Goal: Check status: Check status

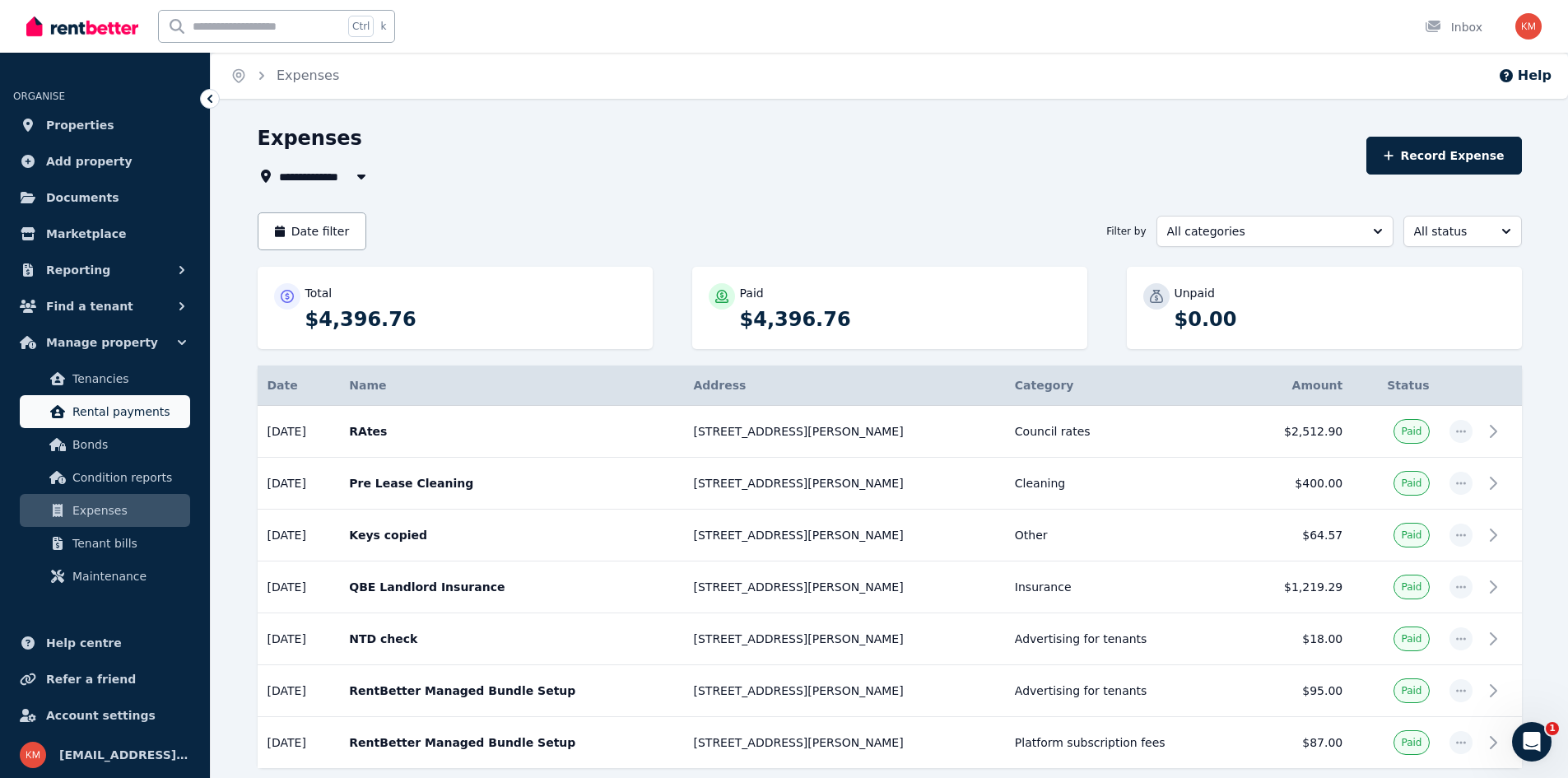
click at [124, 419] on span "Rental payments" at bounding box center [128, 411] width 111 height 19
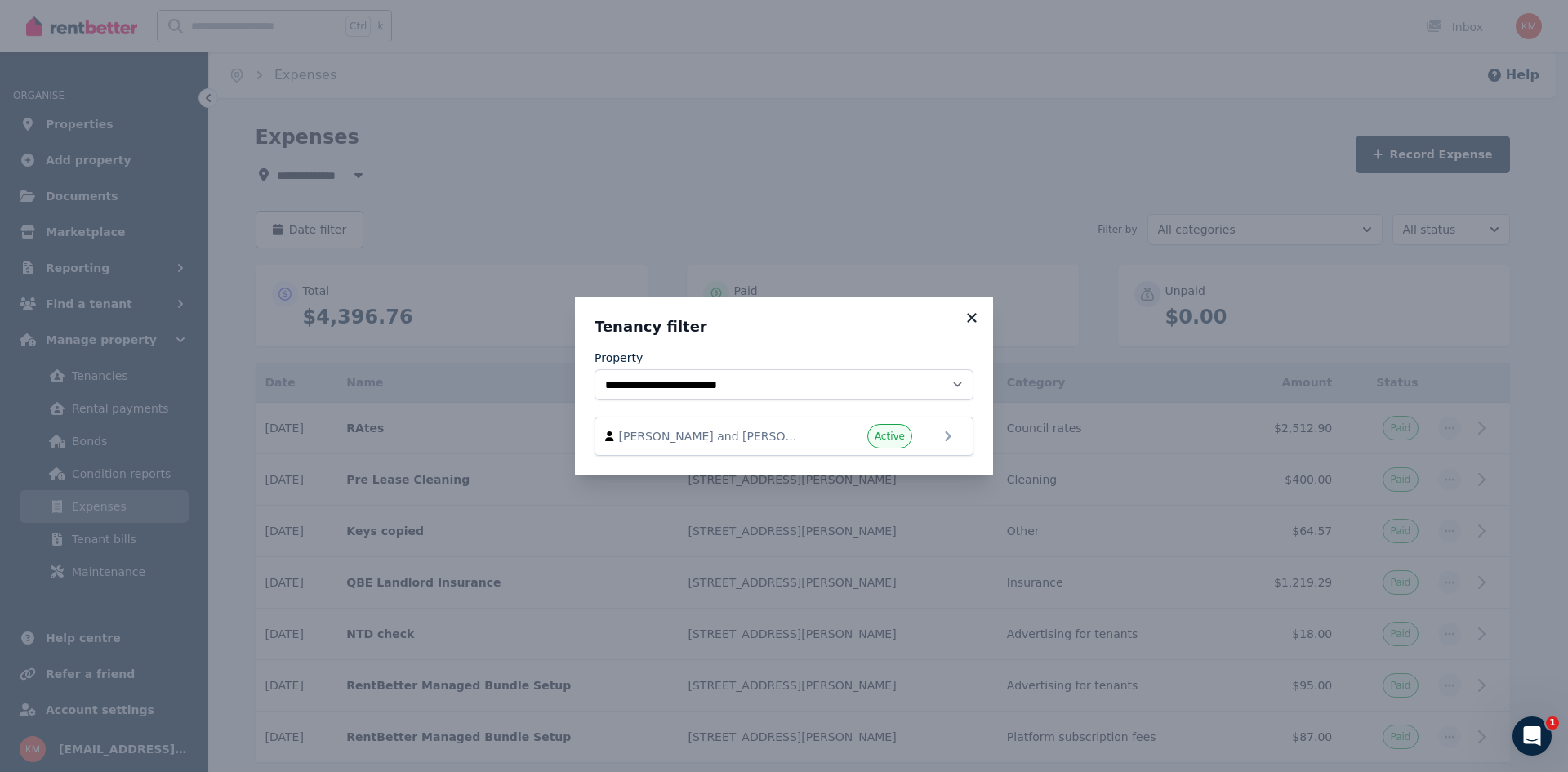
click at [975, 316] on icon at bounding box center [972, 317] width 16 height 15
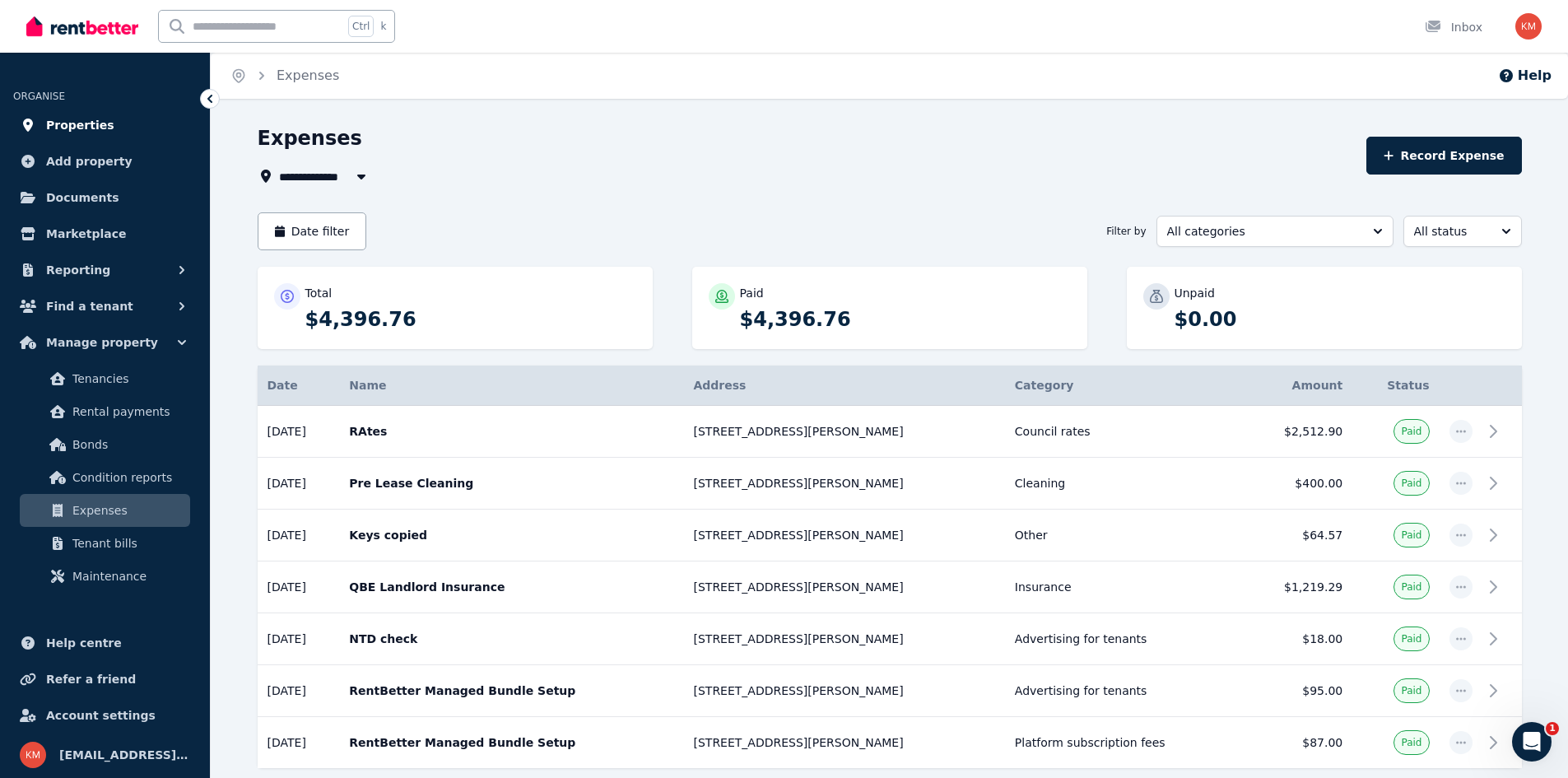
click at [95, 134] on span "Properties" at bounding box center [80, 125] width 68 height 19
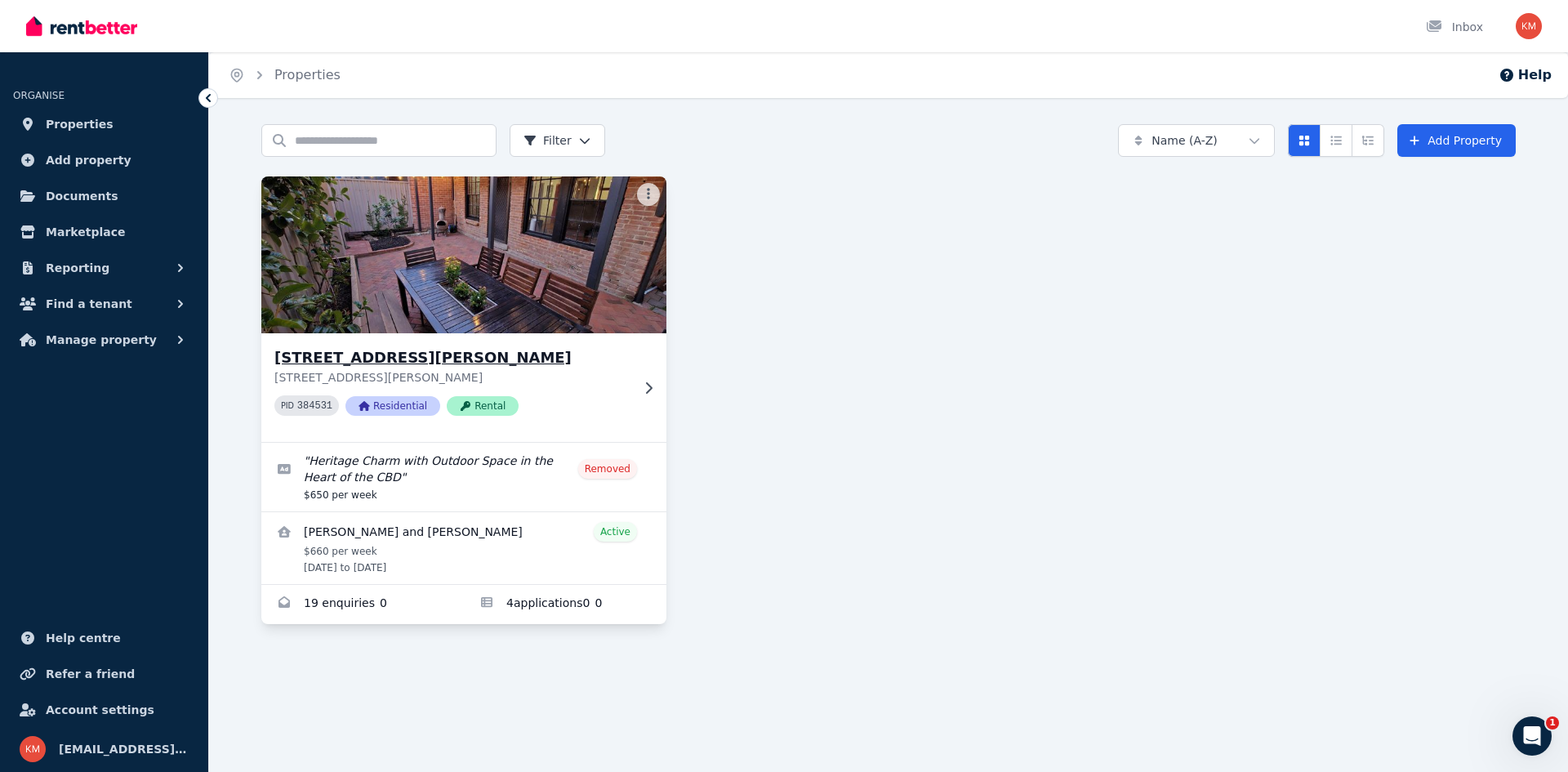
click at [473, 342] on div "[STREET_ADDRESS][GEOGRAPHIC_DATA][PERSON_NAME][STREET_ADDRESS][PERSON_NAME] 384…" at bounding box center [464, 387] width 406 height 108
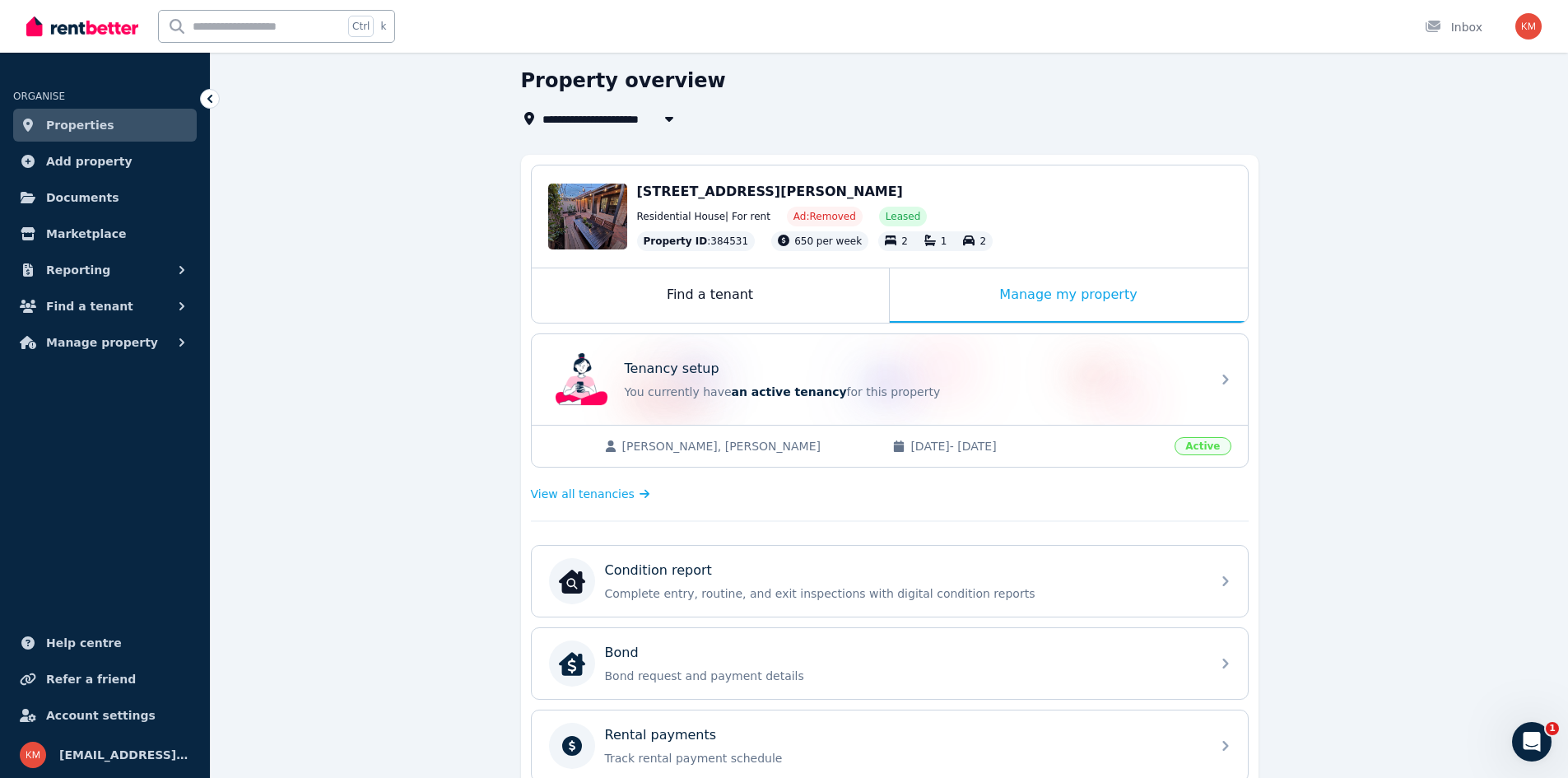
scroll to position [82, 0]
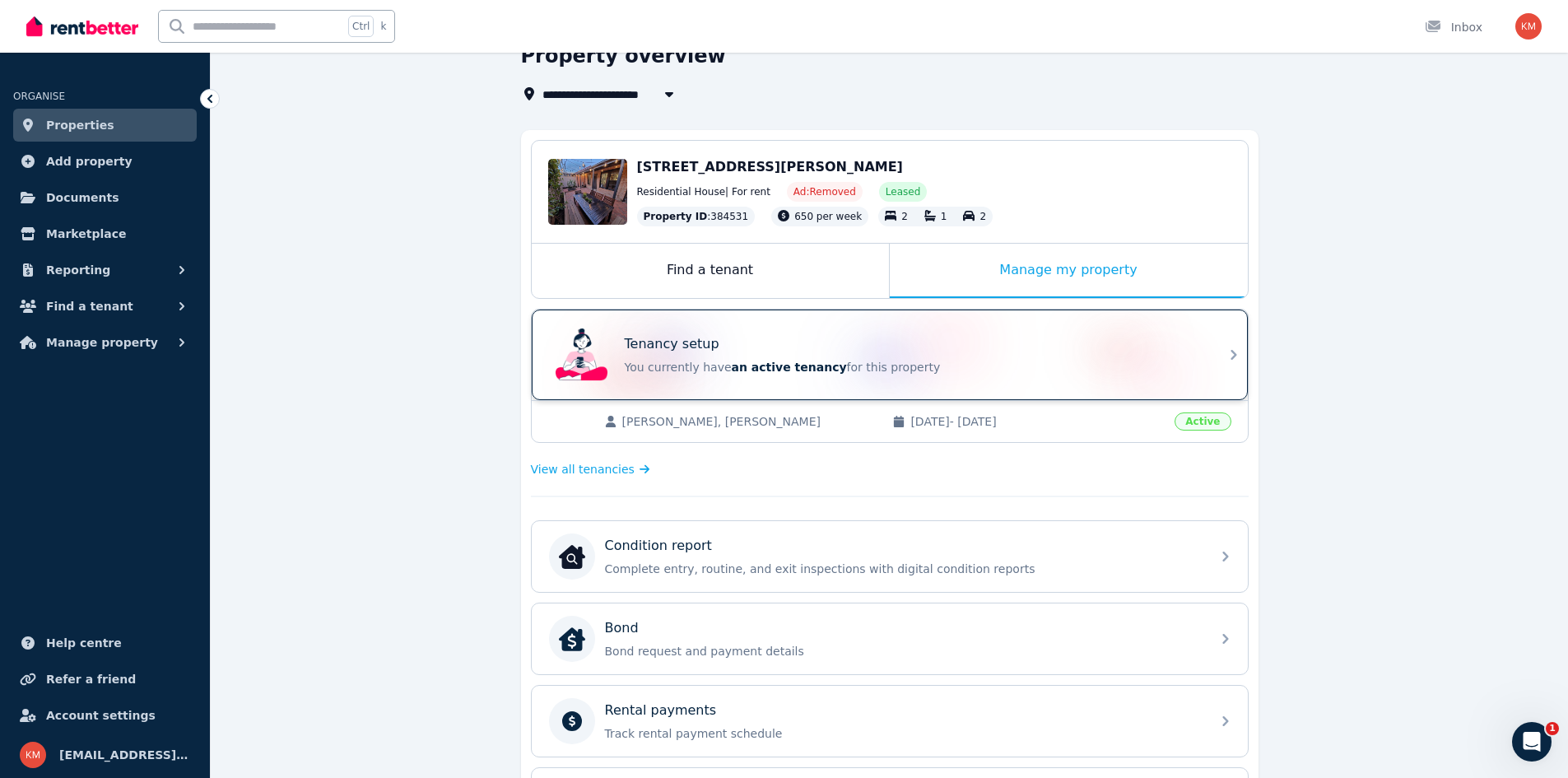
click at [708, 350] on p "Tenancy setup" at bounding box center [672, 344] width 95 height 19
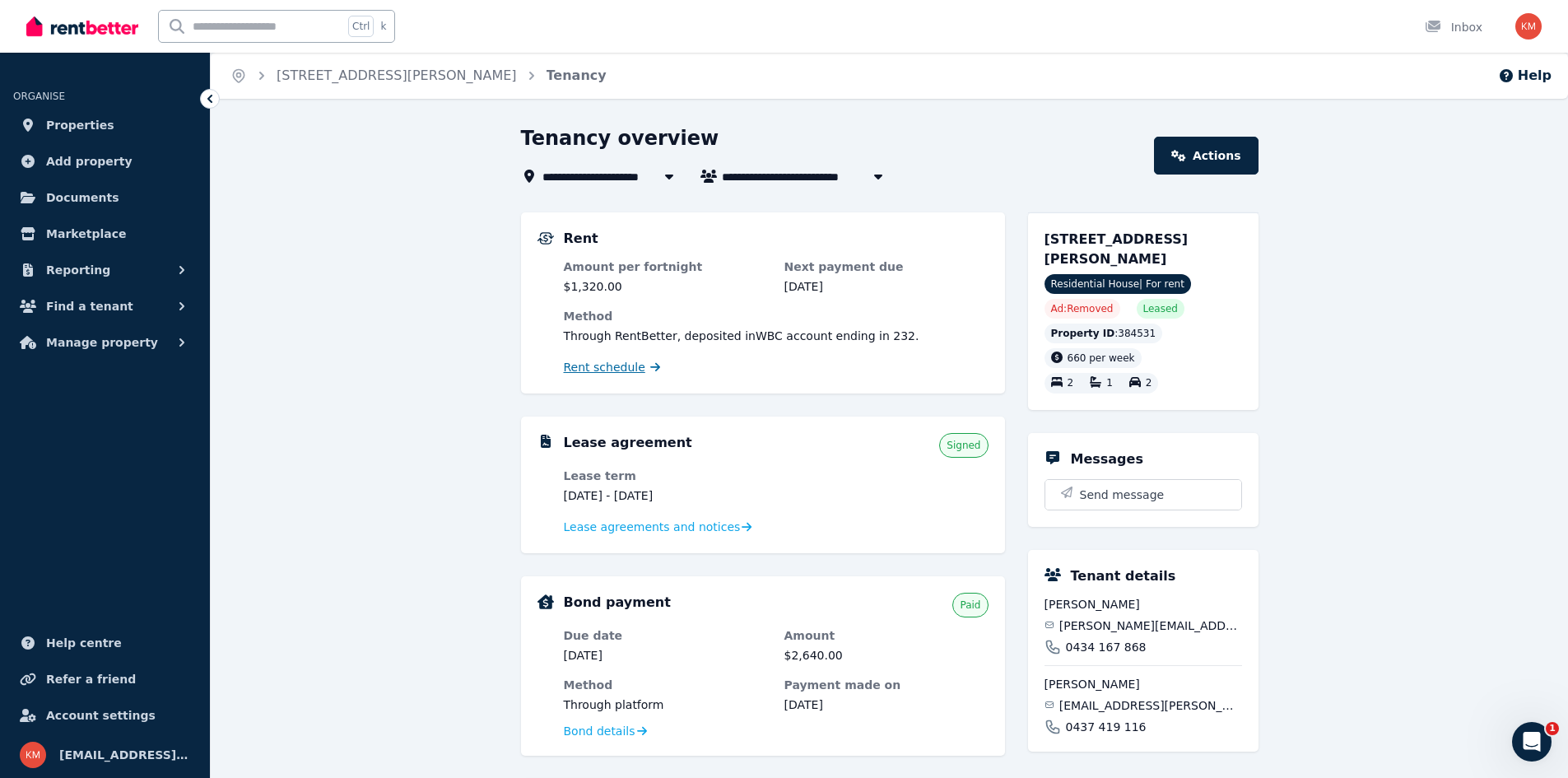
click at [623, 369] on span "Rent schedule" at bounding box center [605, 367] width 82 height 17
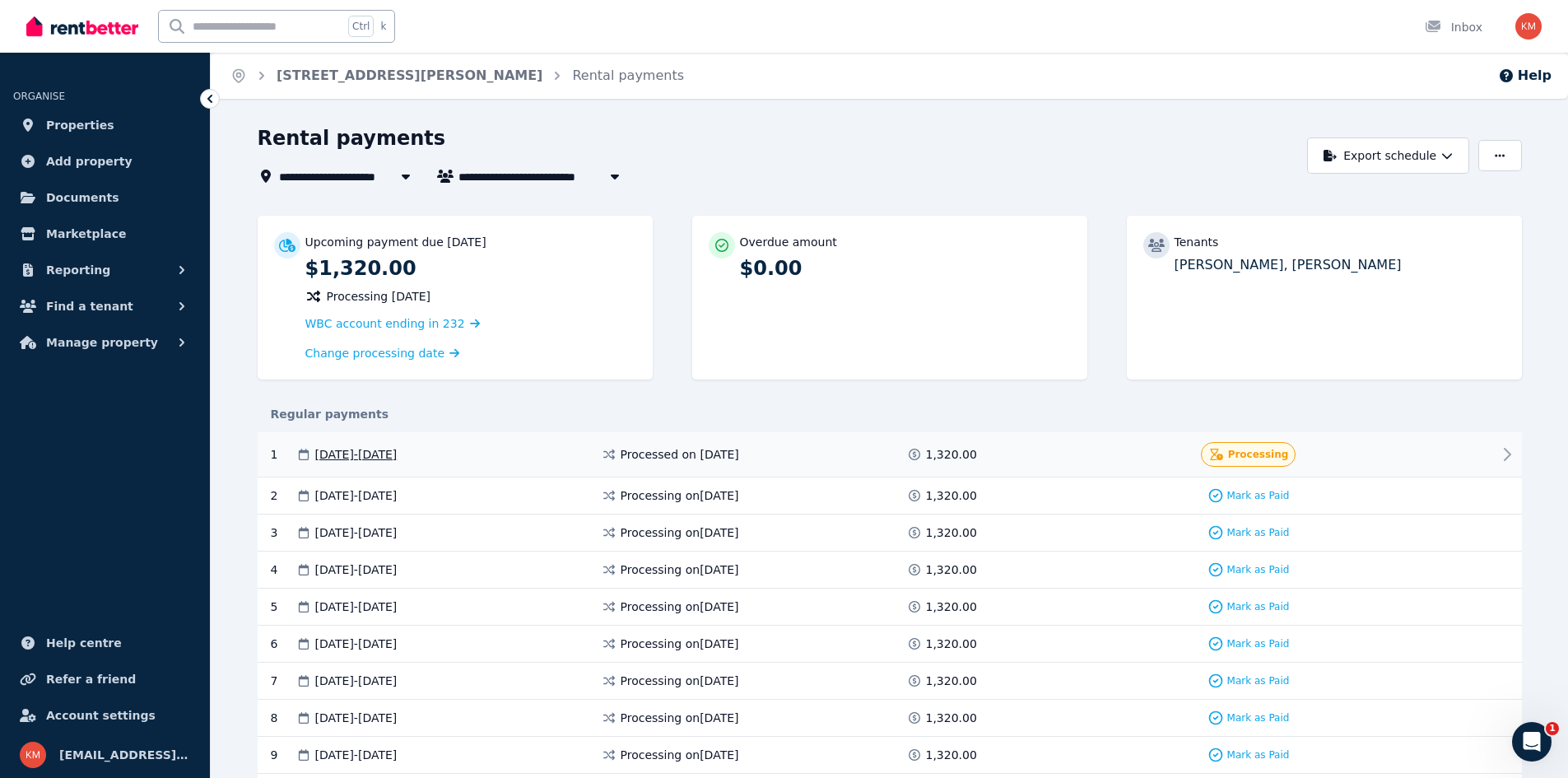
click at [551, 450] on div "[DATE] - [DATE]" at bounding box center [448, 453] width 305 height 24
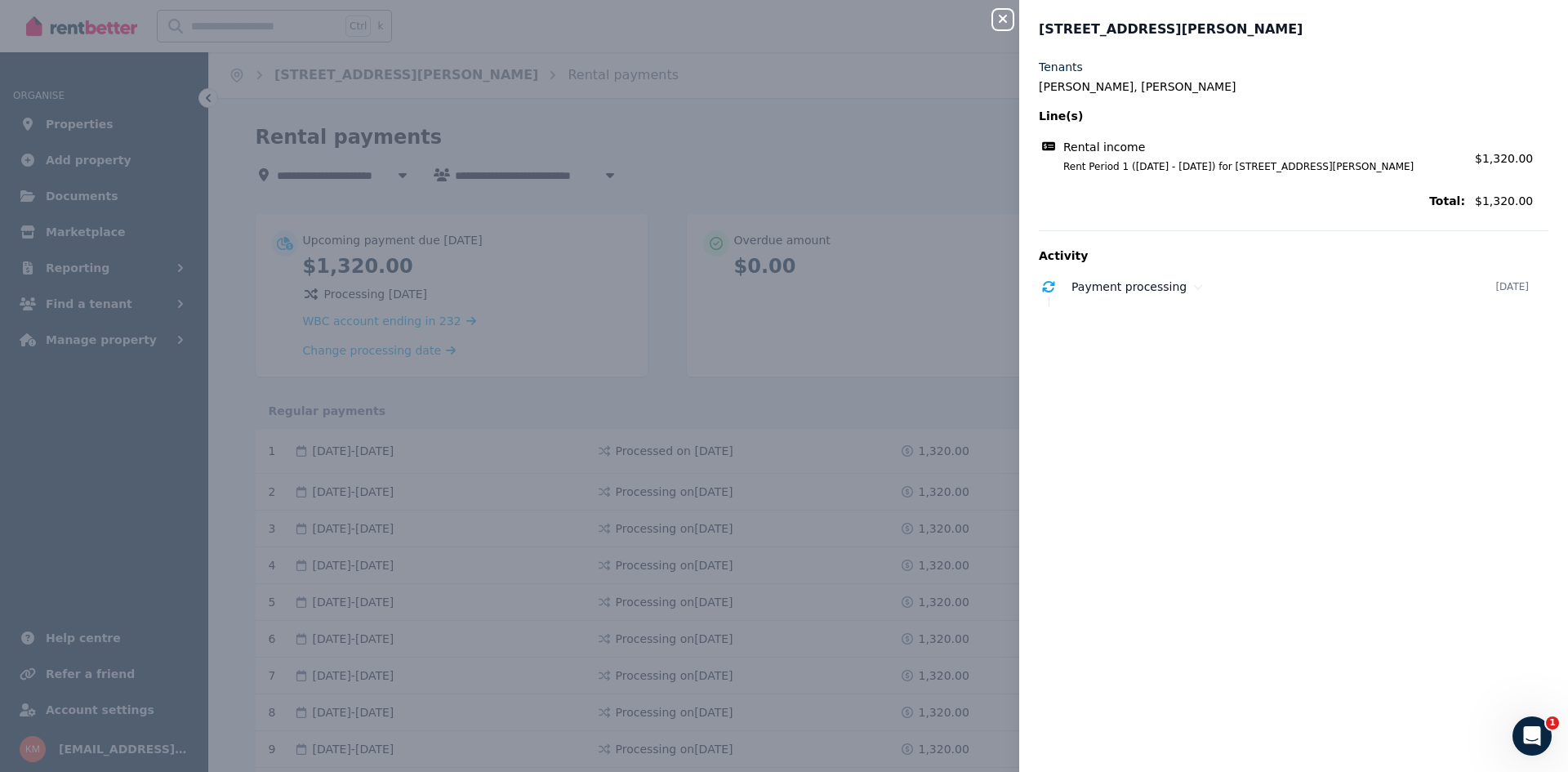
click at [1007, 17] on icon "button" at bounding box center [1003, 18] width 8 height 8
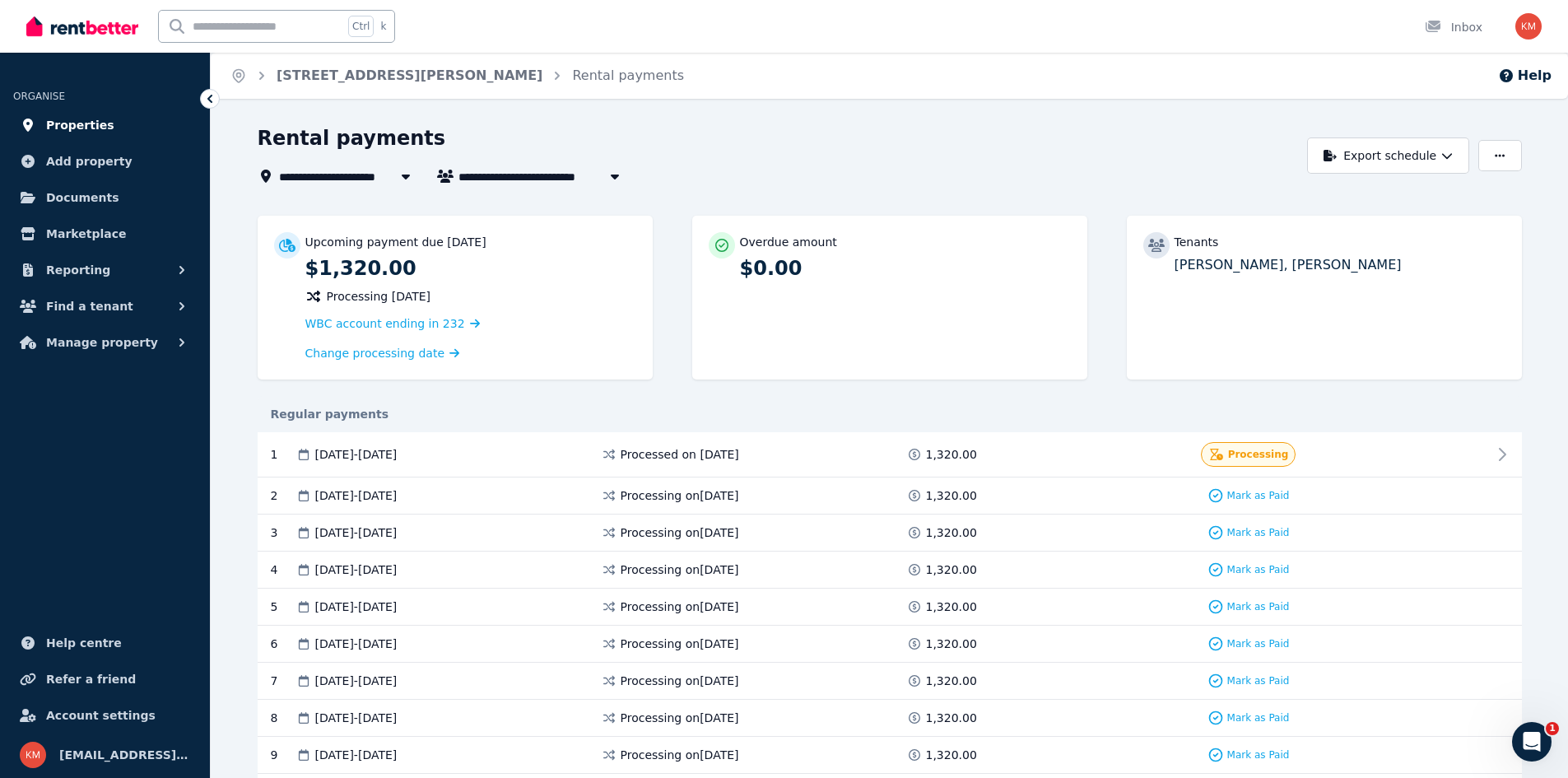
click at [83, 115] on span "Properties" at bounding box center [80, 125] width 68 height 19
